Goal: Information Seeking & Learning: Check status

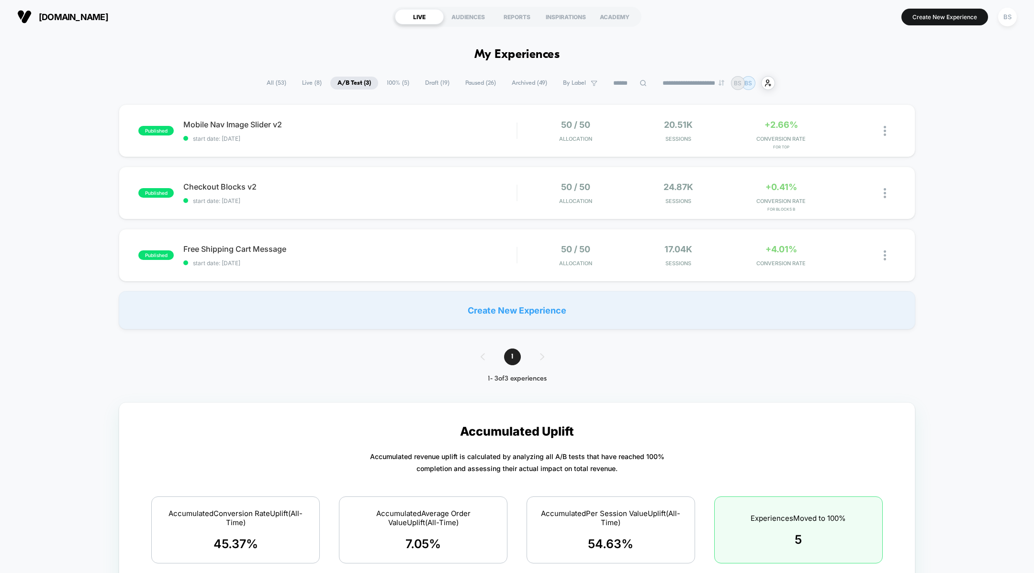
click at [311, 86] on span "Live ( 8 )" at bounding box center [312, 83] width 34 height 13
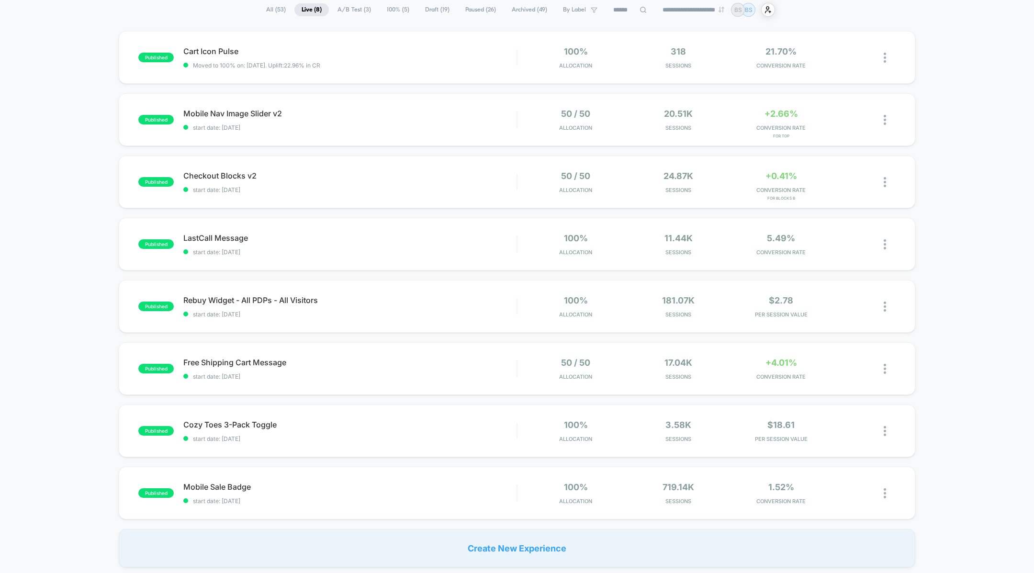
scroll to position [82, 0]
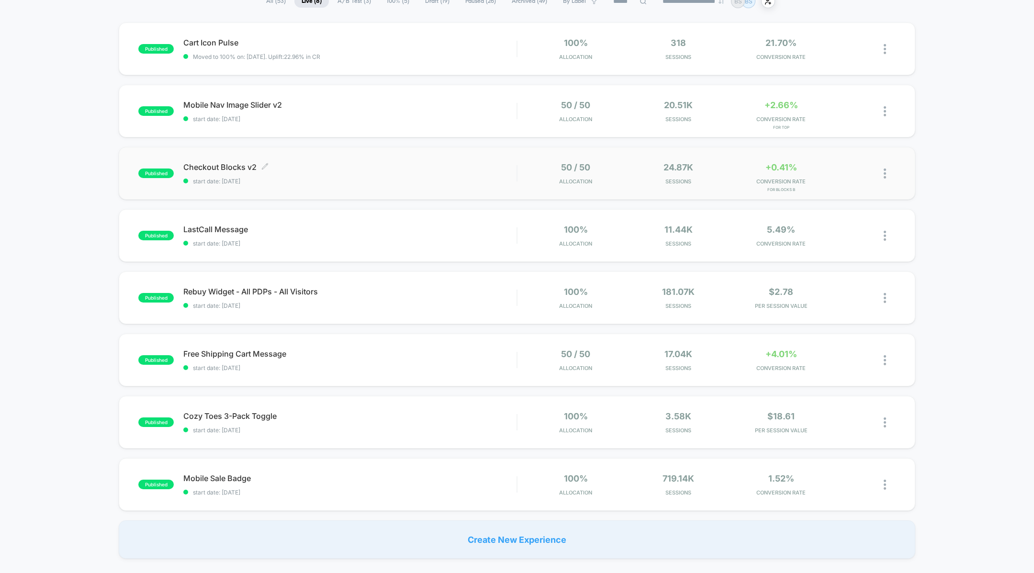
click at [507, 174] on div "Checkout Blocks v2 Click to edit experience details Click to edit experience de…" at bounding box center [349, 173] width 333 height 23
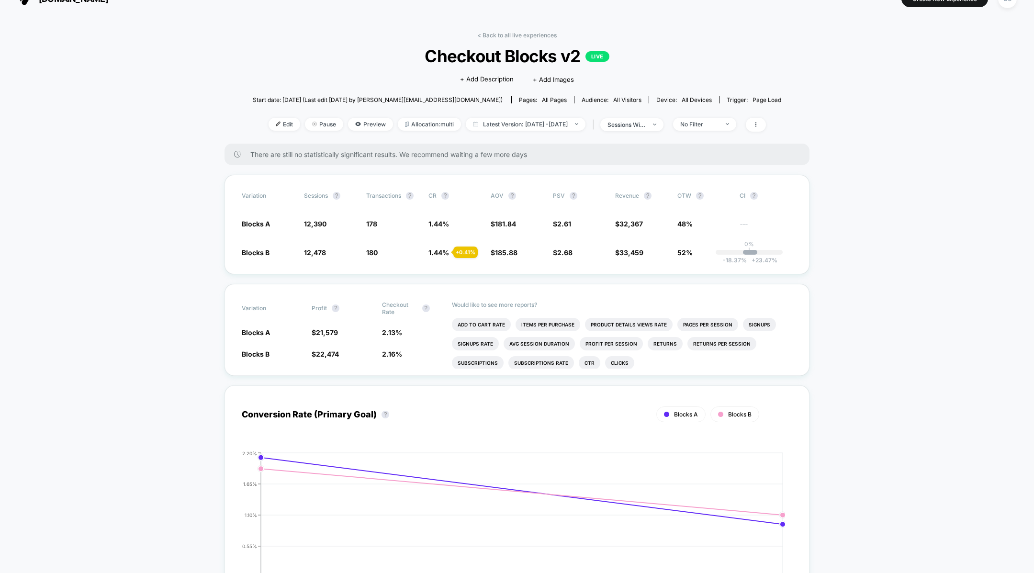
scroll to position [34, 0]
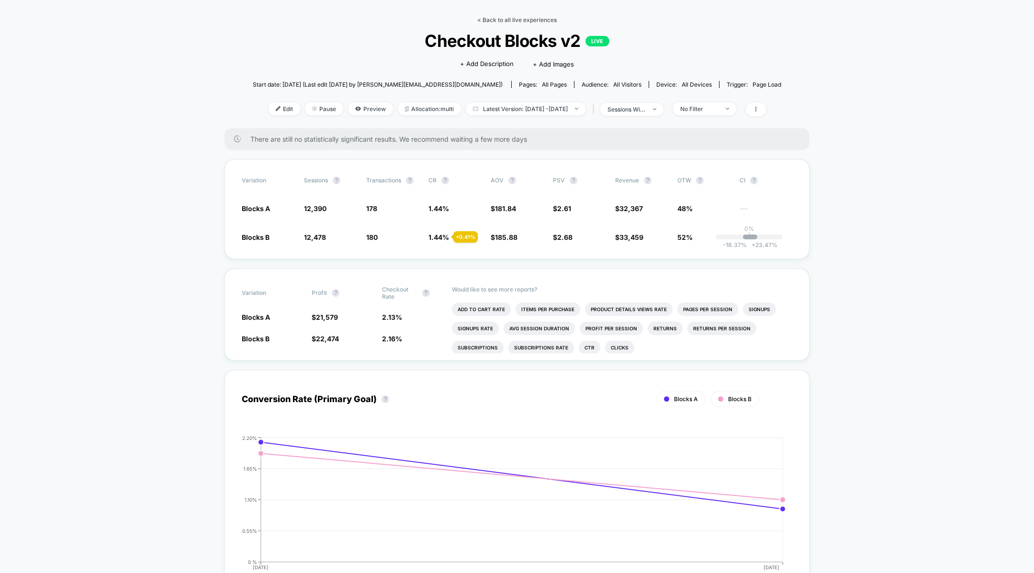
click at [488, 20] on link "< Back to all live experiences" at bounding box center [516, 19] width 79 height 7
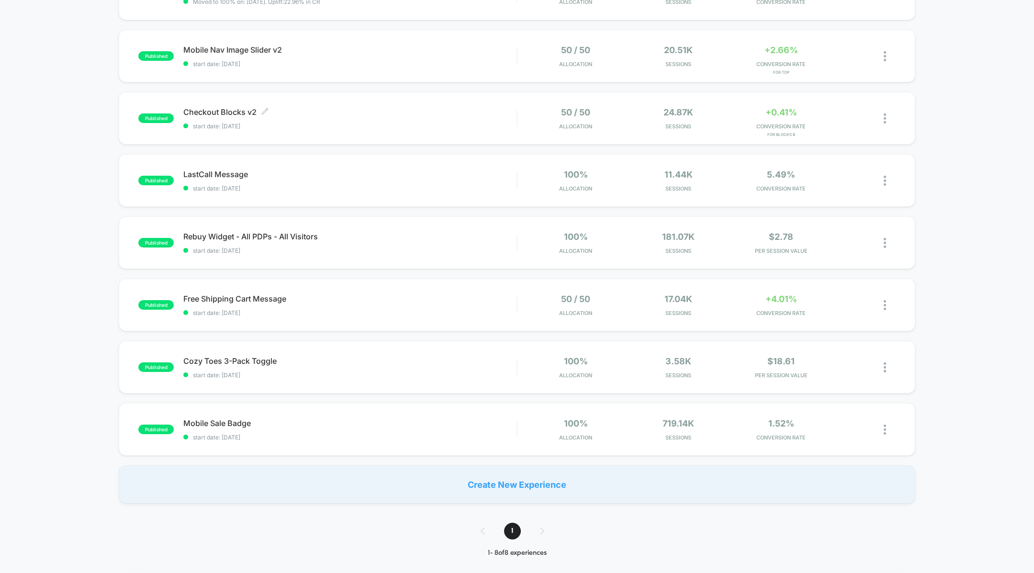
scroll to position [143, 0]
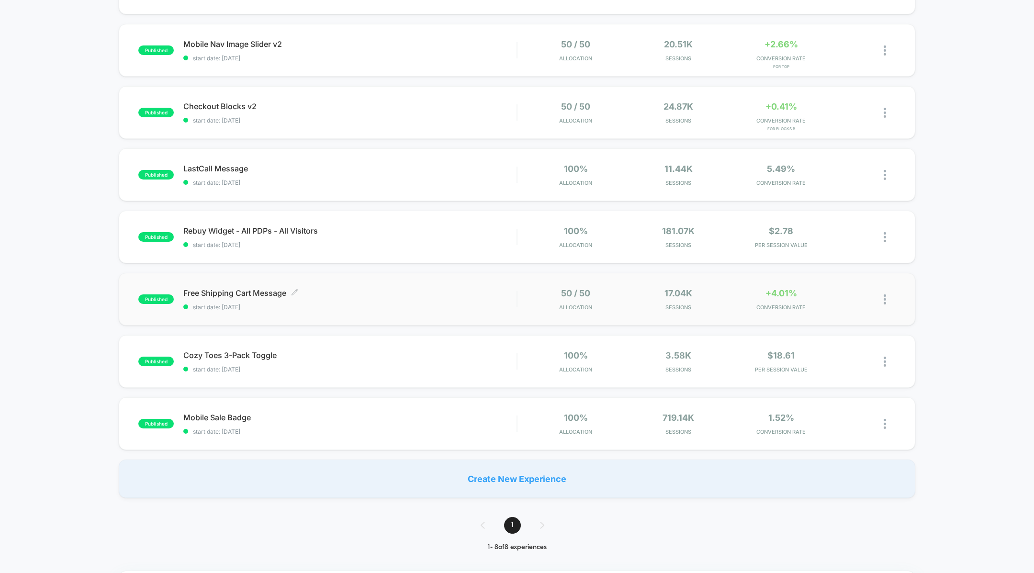
click at [433, 304] on span "start date: [DATE]" at bounding box center [349, 307] width 333 height 7
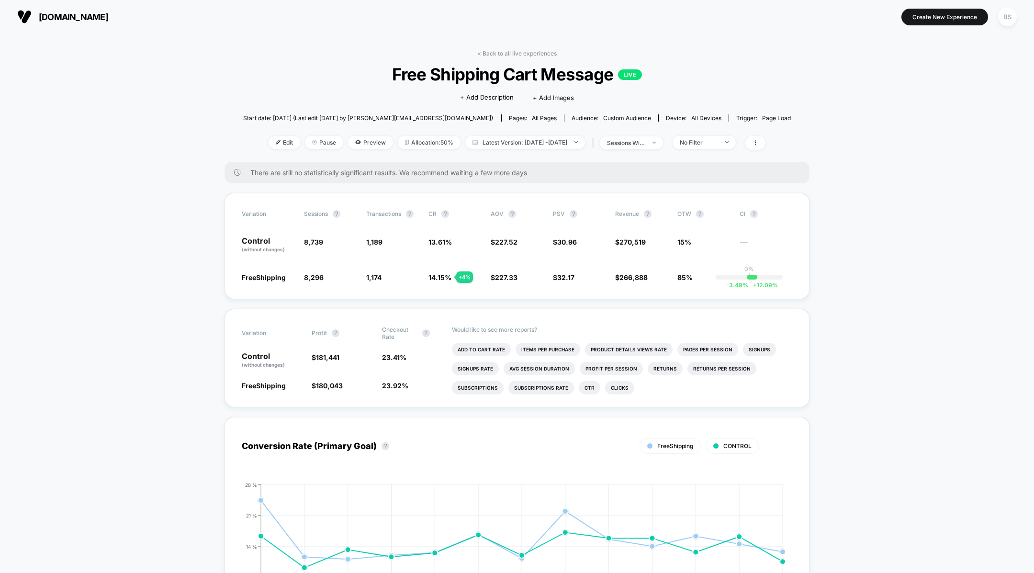
click at [479, 53] on link "< Back to all live experiences" at bounding box center [516, 53] width 79 height 7
